Goal: Task Accomplishment & Management: Complete application form

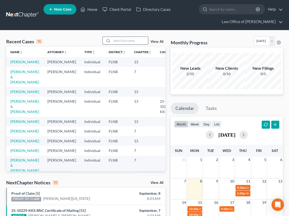
click at [121, 40] on input "search" at bounding box center [130, 41] width 36 height 8
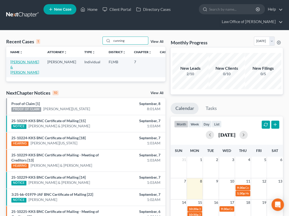
type input "cunning"
click at [17, 62] on link "[PERSON_NAME] & [PERSON_NAME]" at bounding box center [24, 67] width 29 height 15
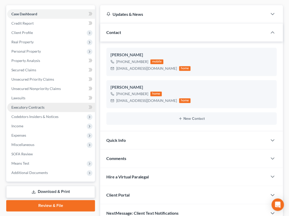
scroll to position [85, 0]
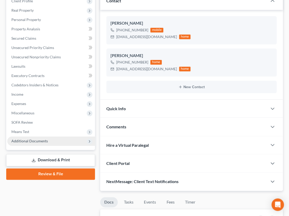
click at [39, 141] on span "Additional Documents" at bounding box center [29, 140] width 36 height 4
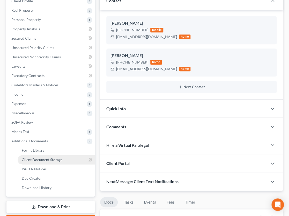
click at [41, 159] on span "Client Document Storage" at bounding box center [42, 159] width 41 height 4
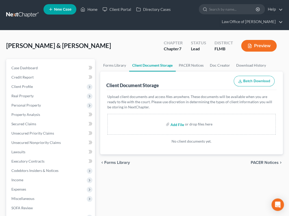
click at [175, 126] on input "file" at bounding box center [177, 123] width 12 height 9
type input "C:\fakepath\Credit Counseling Certificate - Kelsey [DATE].pdf"
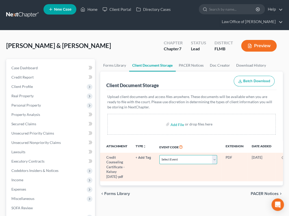
select select "9"
click option "Certificate of Credit Counseling" at bounding box center [0, 0] width 0 height 0
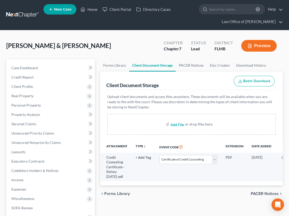
click at [177, 125] on input "file" at bounding box center [177, 123] width 12 height 9
type input "C:\fakepath\Credit Counseling Certificate - [PERSON_NAME] [DATE].pdf"
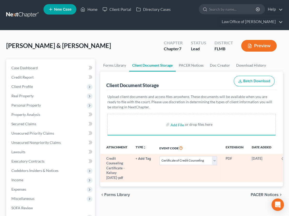
select select "9"
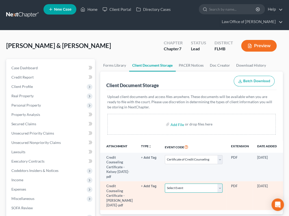
select select "9"
click option "Certificate of Credit Counseling" at bounding box center [0, 0] width 0 height 0
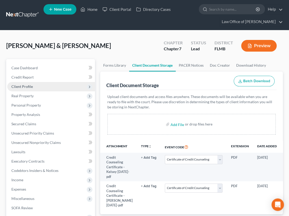
click at [55, 87] on span "Client Profile" at bounding box center [51, 86] width 88 height 9
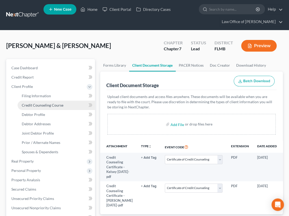
click at [52, 108] on link "Credit Counseling Course" at bounding box center [56, 104] width 77 height 9
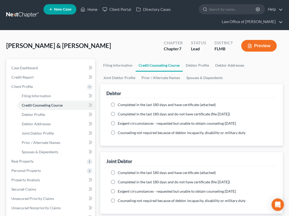
click at [118, 105] on label "Completed in the last 180 days and have certificate (attached)" at bounding box center [167, 104] width 98 height 5
click at [120, 105] on input "Completed in the last 180 days and have certificate (attached)" at bounding box center [121, 103] width 3 height 3
radio input "true"
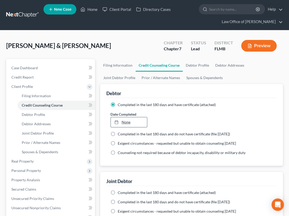
click at [134, 123] on link "None" at bounding box center [129, 122] width 36 height 10
type input "[DATE]"
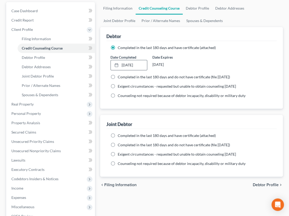
click at [118, 134] on label "Completed in the last 180 days and have certificate (attached)" at bounding box center [167, 135] width 98 height 5
click at [120, 134] on input "Completed in the last 180 days and have certificate (attached)" at bounding box center [121, 134] width 3 height 3
radio input "true"
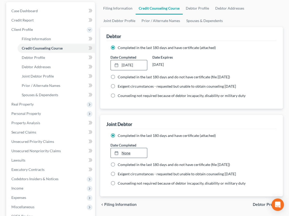
click at [126, 152] on link "None" at bounding box center [129, 153] width 36 height 10
type input "[DATE]"
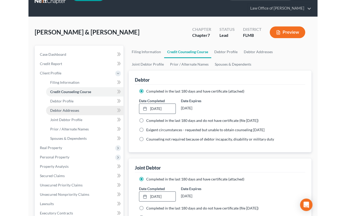
scroll to position [0, 0]
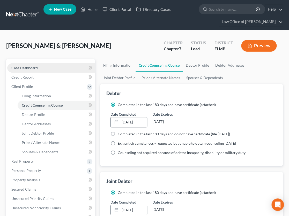
click at [39, 69] on link "Case Dashboard" at bounding box center [51, 67] width 88 height 9
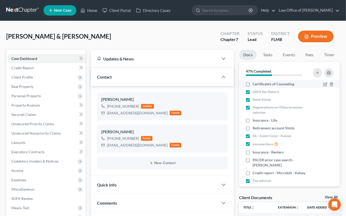
click at [253, 84] on label "Certificate's of Counseling" at bounding box center [274, 83] width 42 height 5
click at [255, 84] on input "Certificate's of Counseling" at bounding box center [256, 82] width 3 height 3
checkbox input "true"
